Goal: Information Seeking & Learning: Learn about a topic

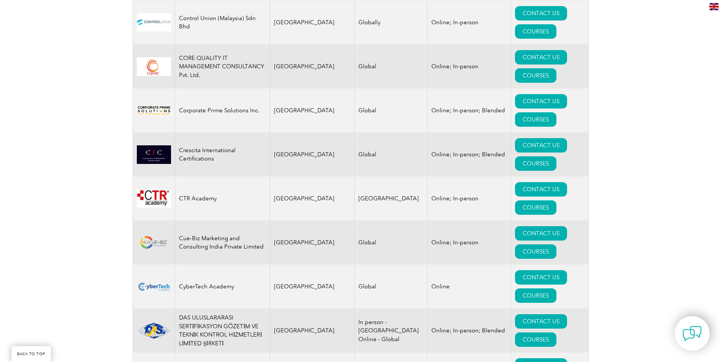
scroll to position [2925, 0]
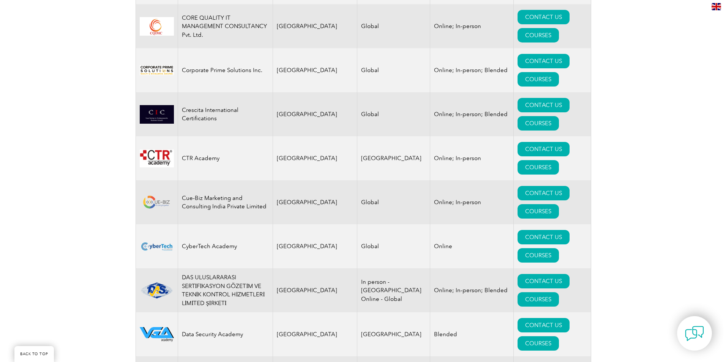
scroll to position [2963, 0]
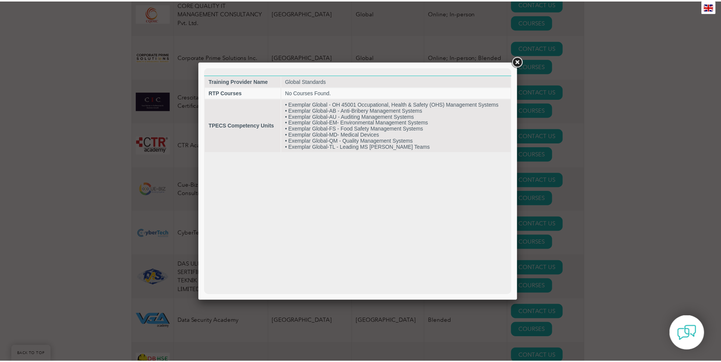
scroll to position [0, 0]
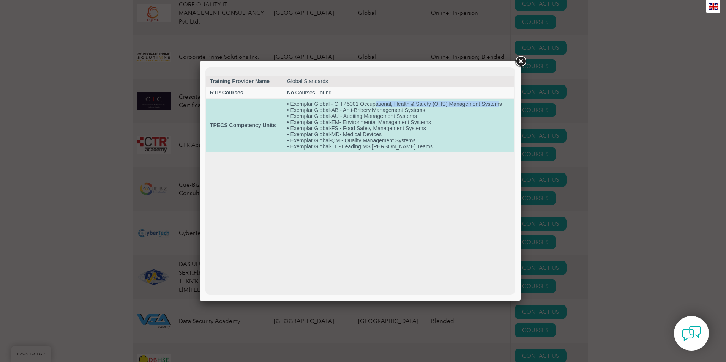
drag, startPoint x: 376, startPoint y: 104, endPoint x: 501, endPoint y: 102, distance: 124.2
click at [501, 102] on td "• Exemplar Global - OH 45001 Occupational, Health & Safety (OHS) Management Sys…" at bounding box center [398, 125] width 231 height 53
drag, startPoint x: 342, startPoint y: 121, endPoint x: 428, endPoint y: 121, distance: 85.8
click at [428, 121] on td "• Exemplar Global - OH 45001 Occupational, Health & Safety (OHS) Management Sys…" at bounding box center [398, 125] width 231 height 53
drag, startPoint x: 428, startPoint y: 121, endPoint x: 414, endPoint y: 122, distance: 14.1
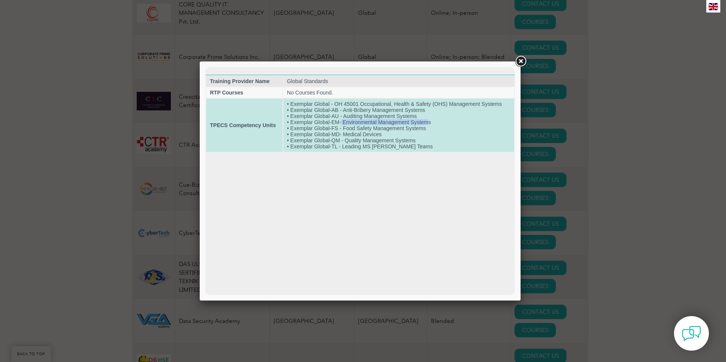
click at [426, 120] on td "• Exemplar Global - OH 45001 Occupational, Health & Safety (OHS) Management Sys…" at bounding box center [398, 125] width 231 height 53
click at [310, 123] on td "• Exemplar Global - OH 45001 Occupational, Health & Safety (OHS) Management Sys…" at bounding box center [398, 125] width 231 height 53
drag, startPoint x: 310, startPoint y: 123, endPoint x: 297, endPoint y: 123, distance: 12.9
click at [297, 123] on td "• Exemplar Global - OH 45001 Occupational, Health & Safety (OHS) Management Sys…" at bounding box center [398, 125] width 231 height 53
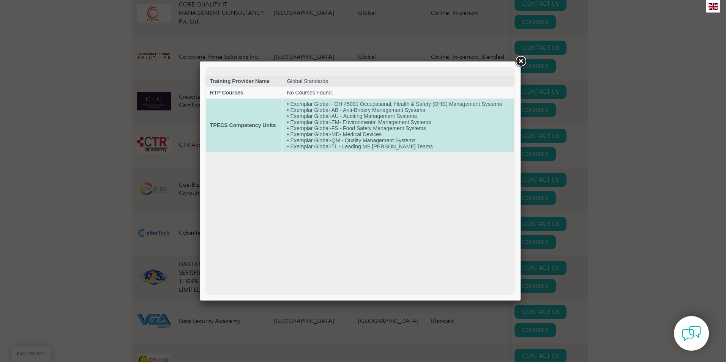
click at [355, 122] on td "• Exemplar Global - OH 45001 Occupational, Health & Safety (OHS) Management Sys…" at bounding box center [398, 125] width 231 height 53
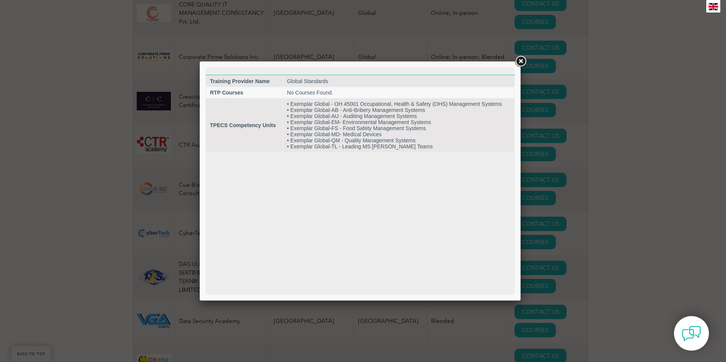
click at [520, 59] on link at bounding box center [521, 62] width 14 height 14
